Goal: Check status: Check status

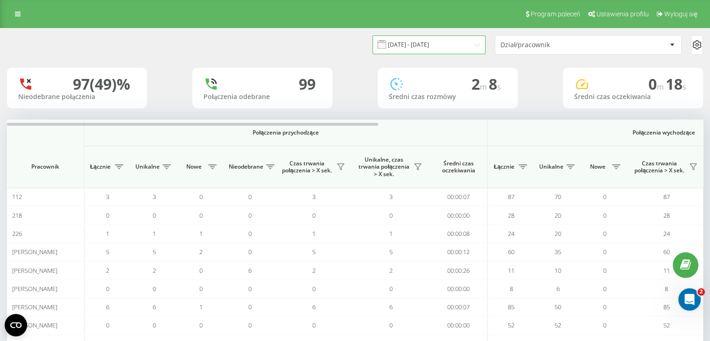
click at [467, 42] on input "[DATE] - [DATE]" at bounding box center [428, 44] width 113 height 18
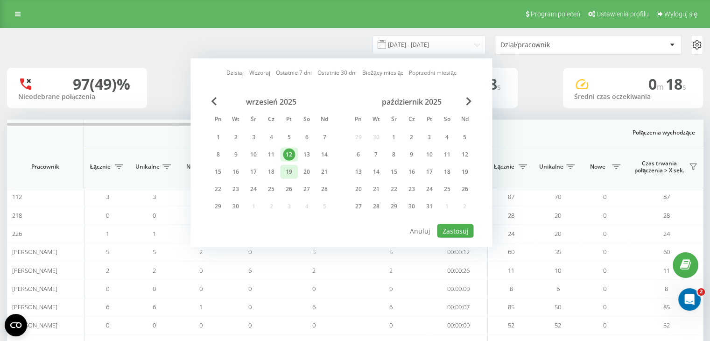
click at [290, 173] on div "19" at bounding box center [289, 172] width 12 height 12
click at [459, 228] on button "Zastosuj" at bounding box center [455, 231] width 36 height 14
type input "[DATE] - [DATE]"
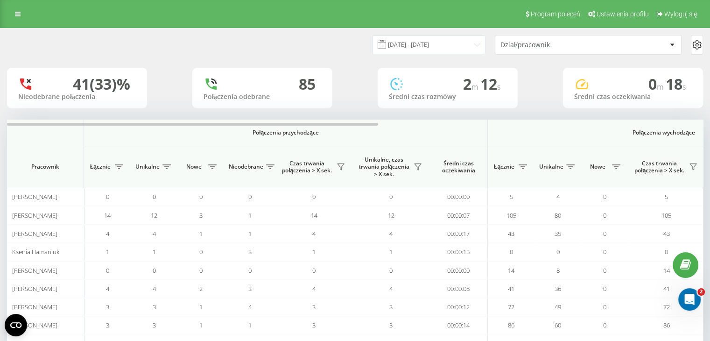
click at [559, 34] on div "[DATE] - [DATE] Dział/pracownik" at bounding box center [354, 44] width 709 height 33
click at [554, 45] on div "Dział/pracownik" at bounding box center [555, 45] width 111 height 8
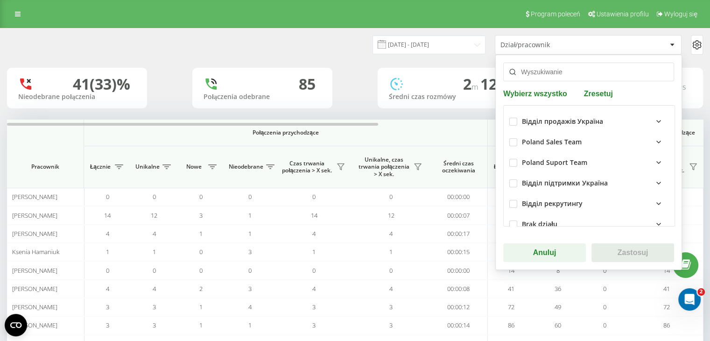
click at [540, 72] on input "text" at bounding box center [588, 72] width 171 height 19
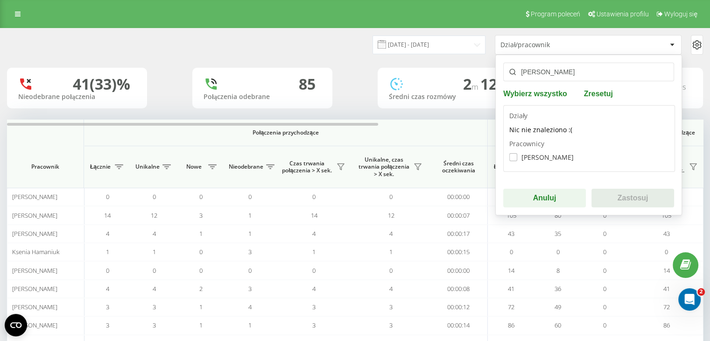
type input "[PERSON_NAME]"
click at [544, 158] on label "[PERSON_NAME]" at bounding box center [541, 157] width 64 height 8
checkbox input "true"
drag, startPoint x: 615, startPoint y: 191, endPoint x: 600, endPoint y: 187, distance: 15.1
click at [615, 191] on button "Zastosuj" at bounding box center [632, 197] width 83 height 19
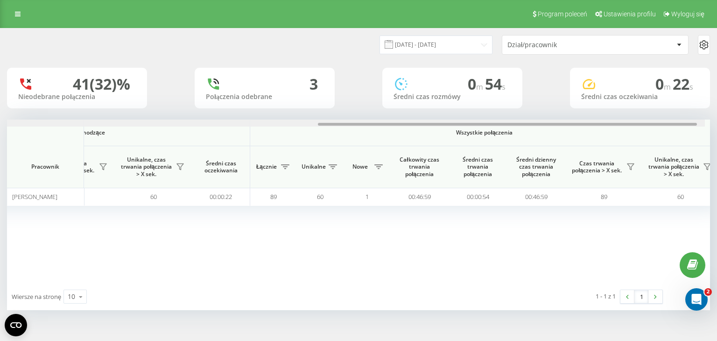
scroll to position [0, 599]
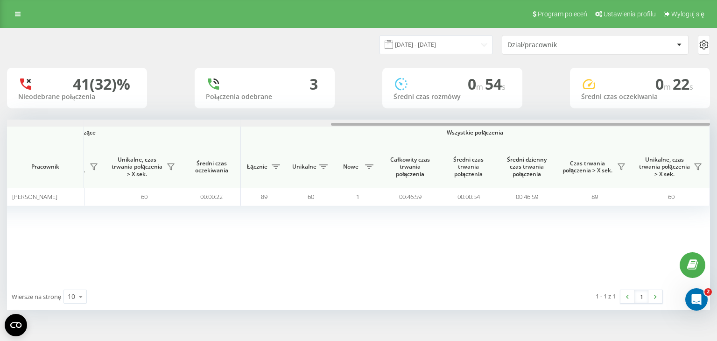
drag, startPoint x: 376, startPoint y: 124, endPoint x: 716, endPoint y: 123, distance: 339.6
click at [709, 123] on div "[DATE] - [DATE] Dział/pracownik 41 (32)% Nieodebrane połączenia 3 Połączenia od…" at bounding box center [358, 178] width 717 height 300
